Goal: Information Seeking & Learning: Find specific fact

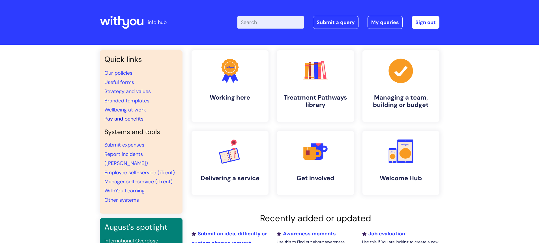
click at [122, 119] on link "Pay and benefits" at bounding box center [123, 118] width 39 height 7
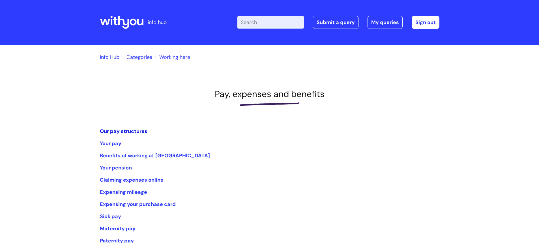
click at [132, 132] on link "Our pay structures" at bounding box center [124, 131] width 48 height 7
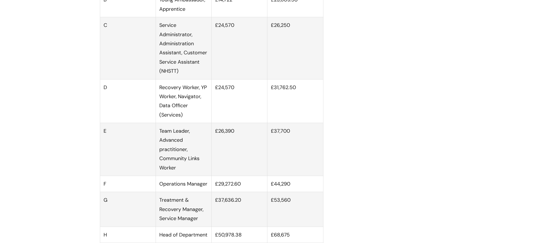
scroll to position [368, 0]
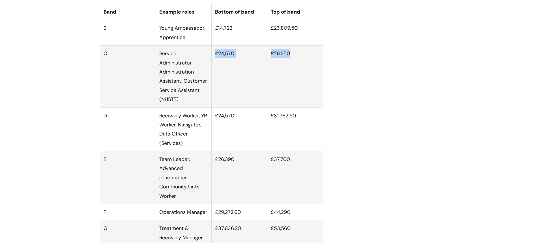
drag, startPoint x: 215, startPoint y: 59, endPoint x: 295, endPoint y: 59, distance: 80.0
click at [295, 59] on tr "C Service Administrator, Administration Assistant, Customer Service Assistant (…" at bounding box center [211, 77] width 223 height 62
copy tr "£24,570 £26,250"
